Goal: Task Accomplishment & Management: Use online tool/utility

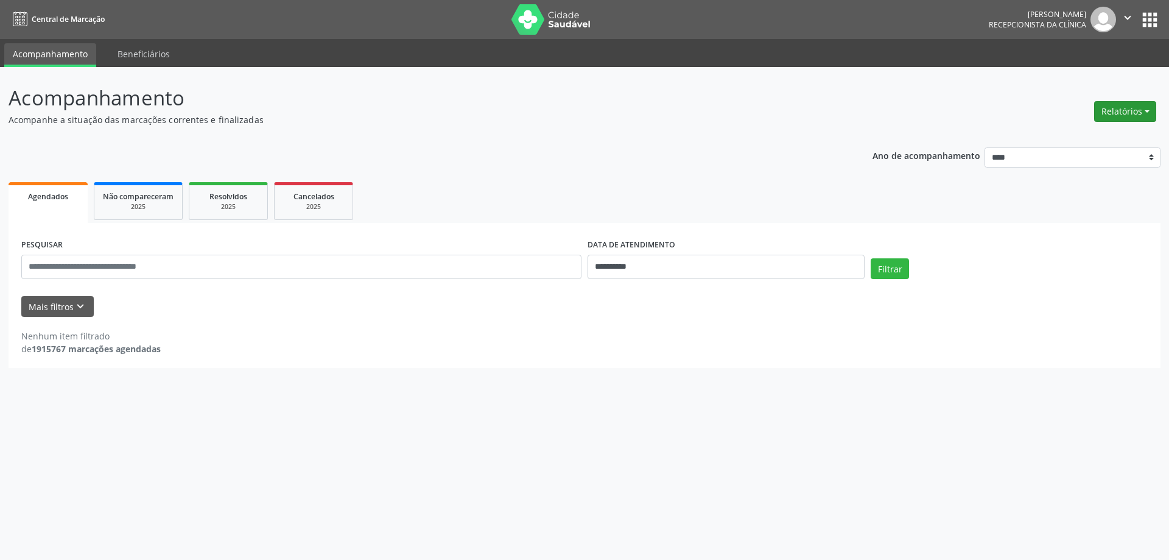
click at [1145, 103] on button "Relatórios" at bounding box center [1125, 111] width 62 height 21
click at [1076, 135] on link "Agendamentos" at bounding box center [1091, 137] width 131 height 17
select select "*"
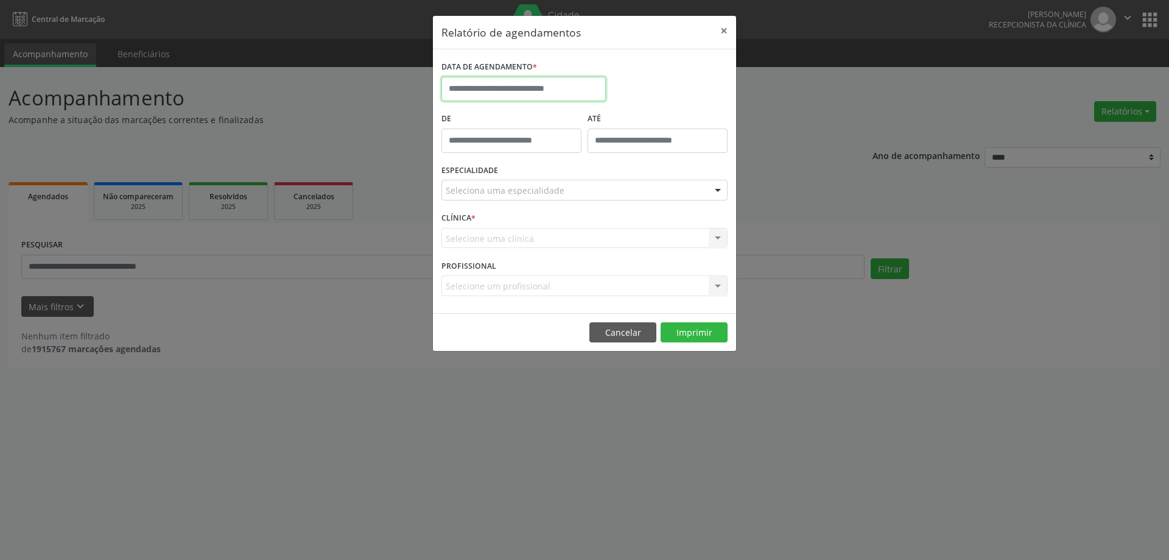
click at [519, 88] on input "text" at bounding box center [524, 89] width 164 height 24
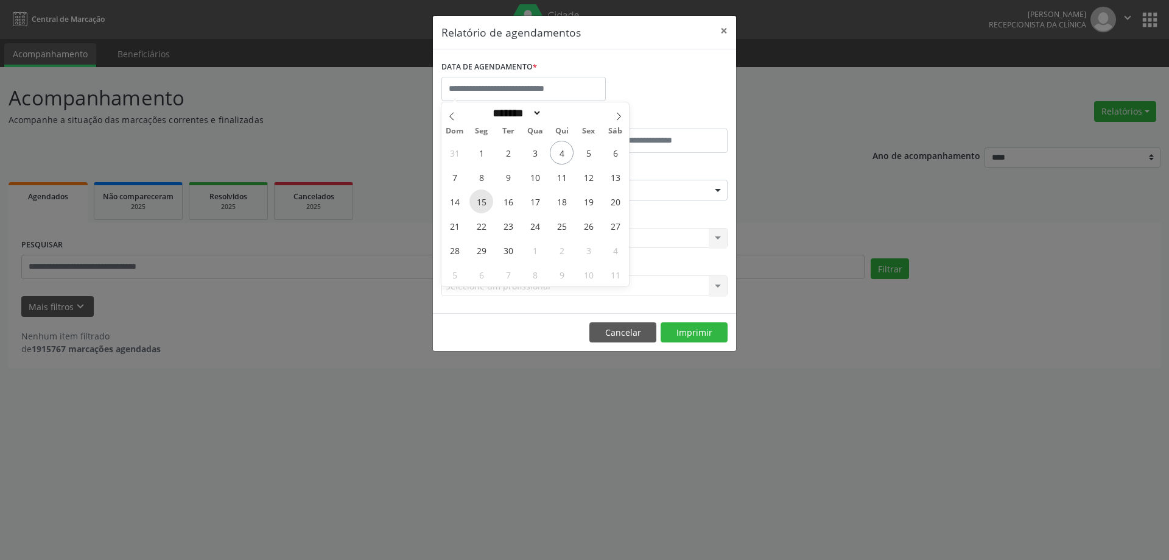
click at [483, 200] on span "15" at bounding box center [482, 201] width 24 height 24
type input "**********"
click at [483, 200] on span "15" at bounding box center [482, 201] width 24 height 24
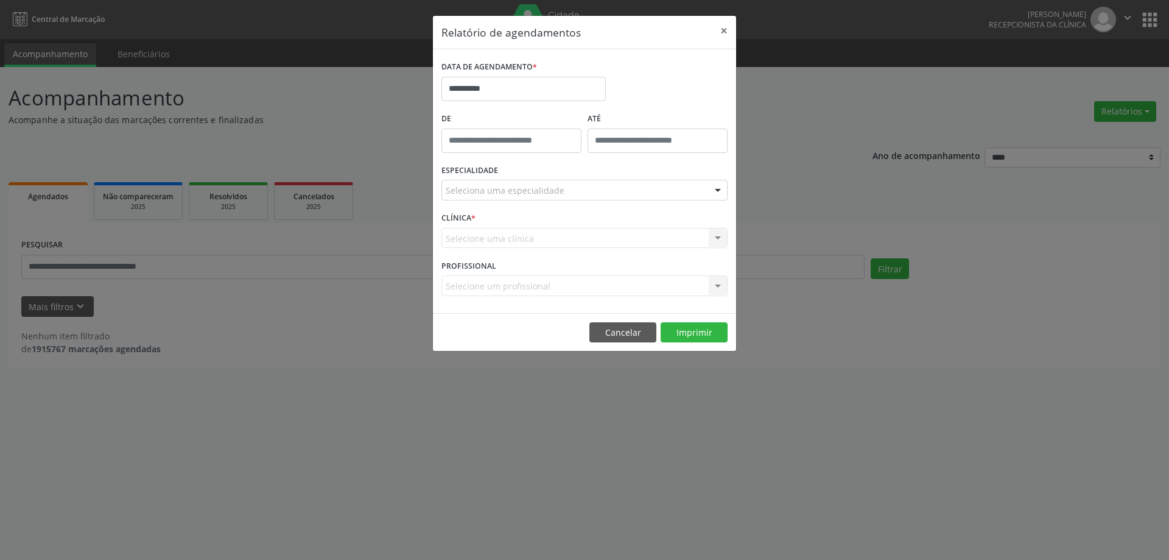
click at [531, 178] on div "ESPECIALIDADE Seleciona uma especialidade Todas as especialidades Alergologia A…" at bounding box center [584, 185] width 292 height 48
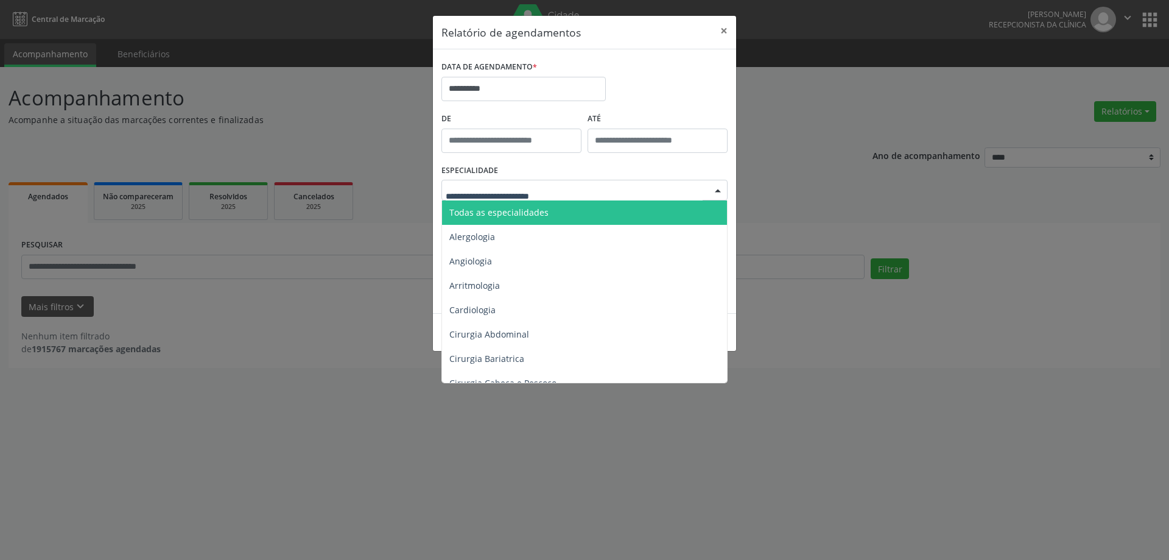
click at [538, 206] on span "Todas as especialidades" at bounding box center [498, 212] width 99 height 12
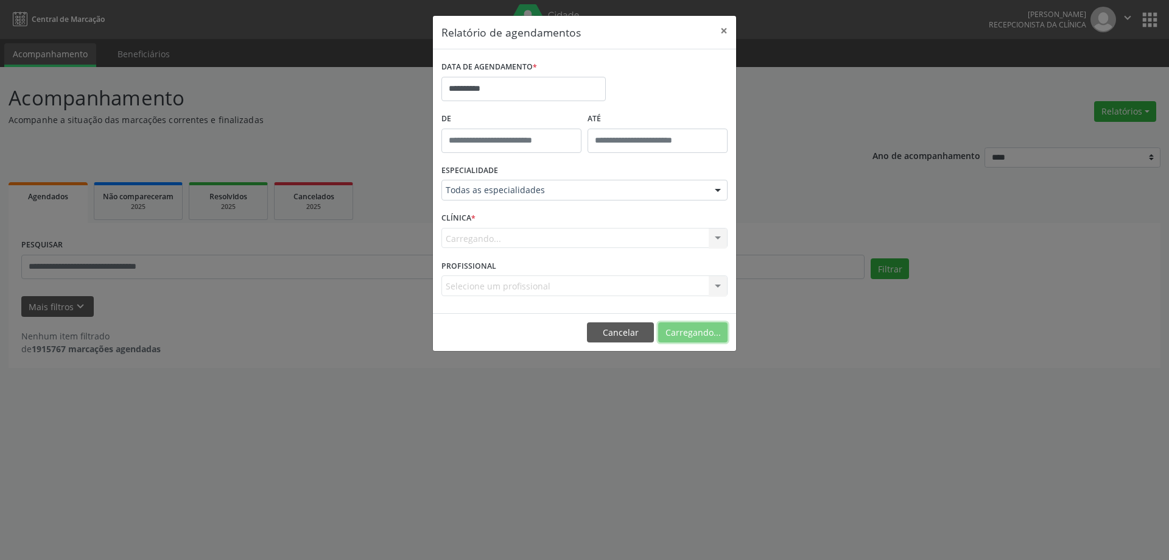
click at [686, 335] on button "Carregando..." at bounding box center [692, 332] width 69 height 21
